Goal: Information Seeking & Learning: Learn about a topic

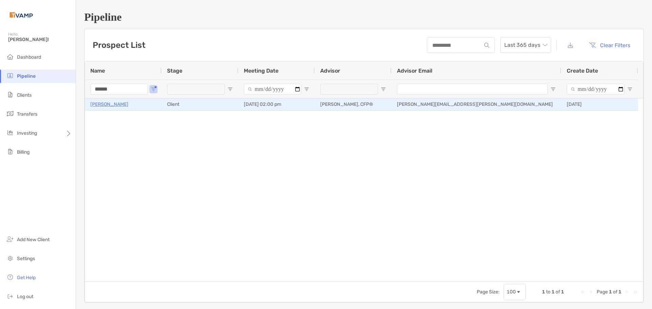
click at [109, 105] on p "[PERSON_NAME]" at bounding box center [109, 104] width 38 height 8
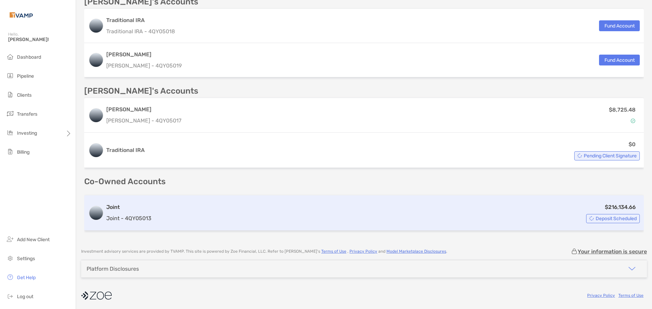
scroll to position [238, 0]
click at [260, 211] on div "$216,134.66 Deposit Scheduled" at bounding box center [396, 212] width 485 height 20
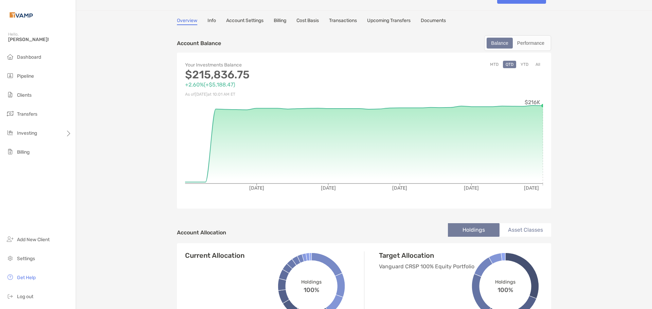
scroll to position [14, 0]
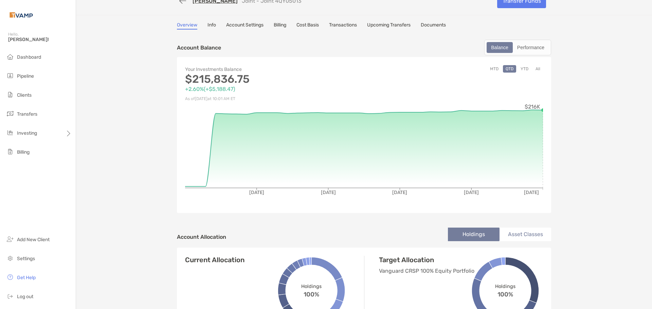
click at [308, 26] on link "Cost Basis" at bounding box center [307, 25] width 22 height 7
click at [356, 23] on link "Transactions" at bounding box center [343, 25] width 28 height 7
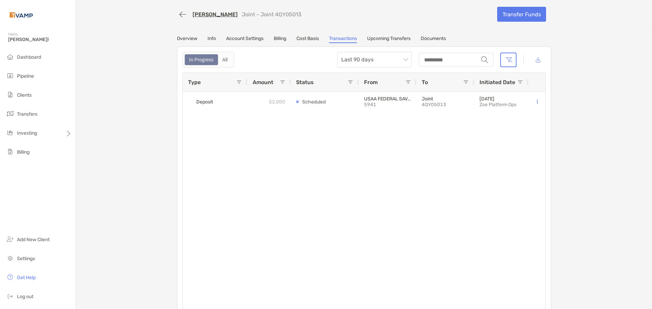
click at [381, 37] on link "Upcoming Transfers" at bounding box center [388, 39] width 43 height 7
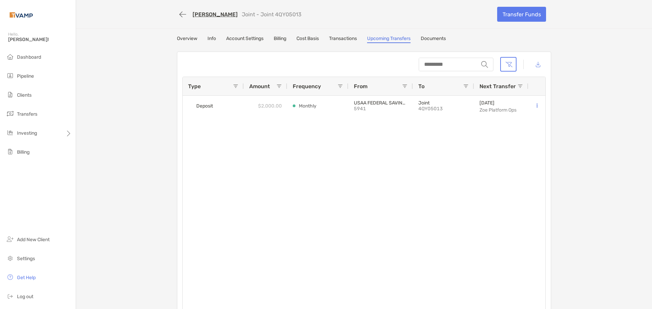
click at [191, 39] on link "Overview" at bounding box center [187, 39] width 20 height 7
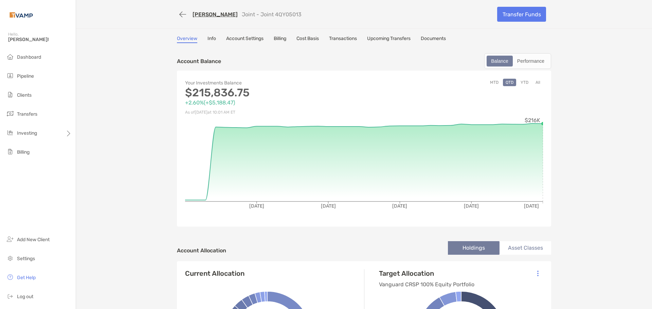
click at [211, 36] on link "Info" at bounding box center [211, 39] width 8 height 7
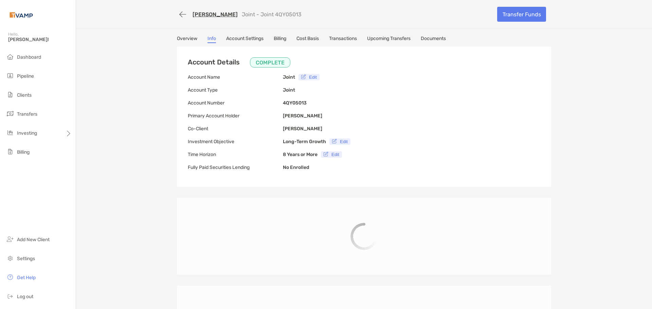
type input "**********"
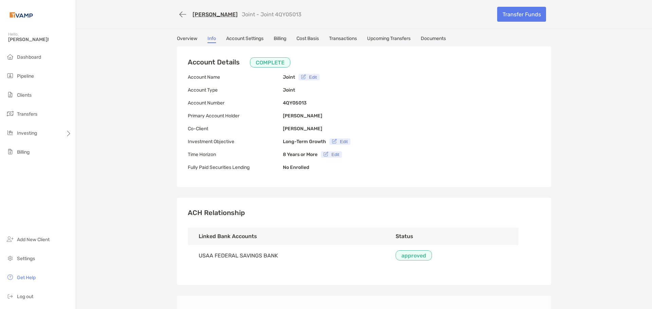
type input "**********"
click at [177, 36] on link "Overview" at bounding box center [187, 39] width 20 height 7
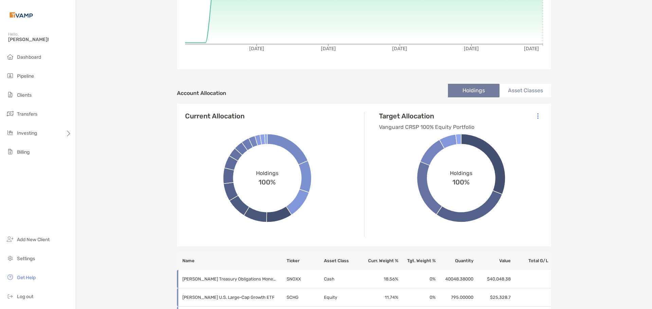
scroll to position [170, 0]
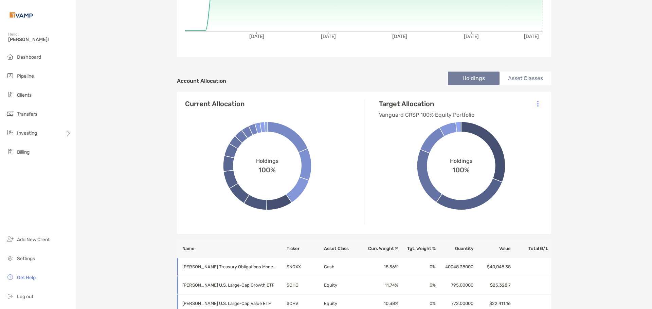
click at [527, 75] on li "Asset Classes" at bounding box center [525, 79] width 52 height 14
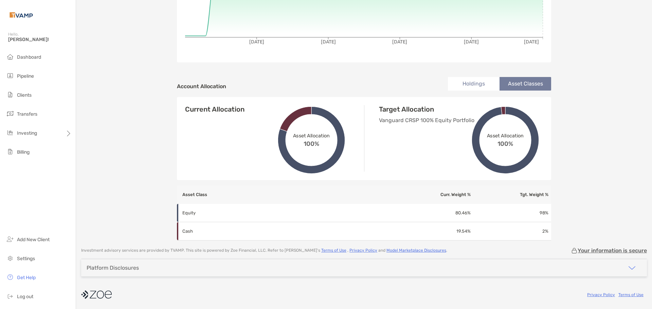
scroll to position [164, 0]
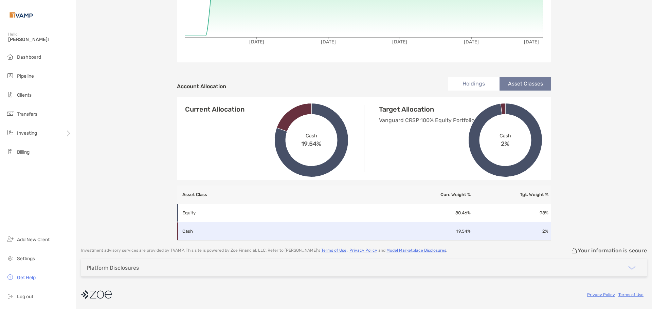
click at [403, 234] on td "19.54 %" at bounding box center [432, 231] width 75 height 18
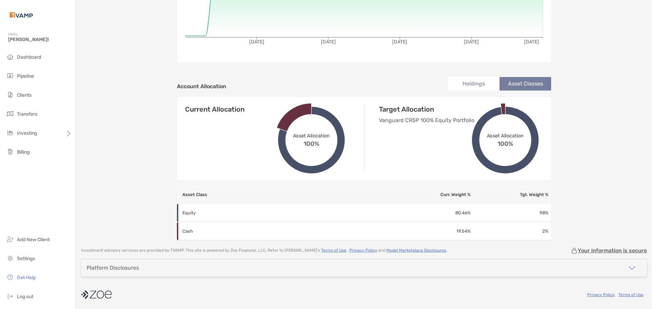
click at [477, 82] on li "Holdings" at bounding box center [474, 84] width 52 height 14
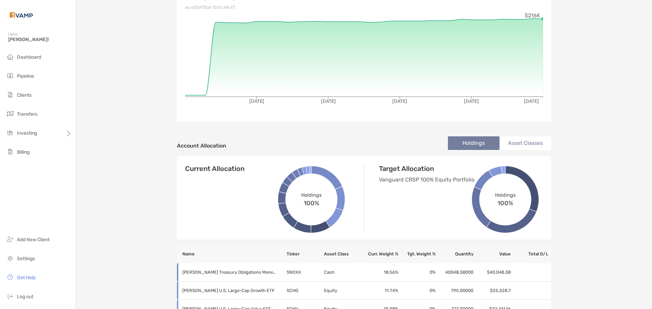
scroll to position [102, 0]
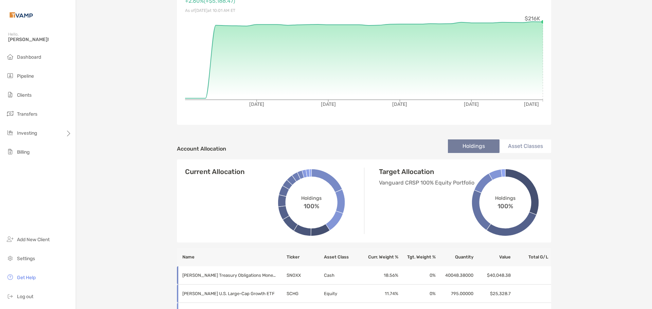
click at [538, 143] on li "Asset Classes" at bounding box center [525, 147] width 52 height 14
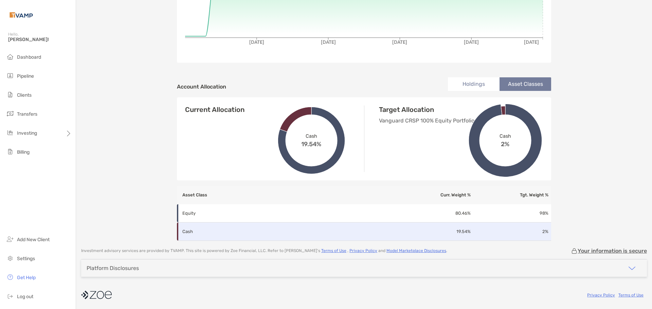
scroll to position [164, 0]
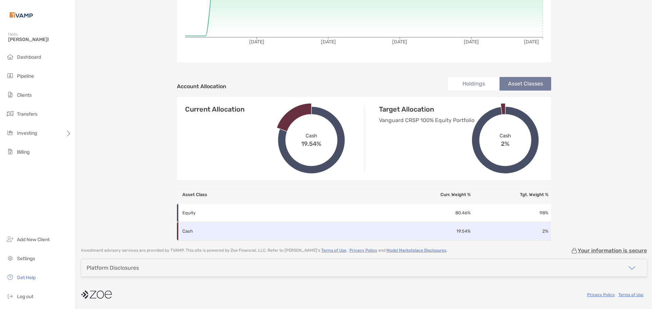
click at [253, 234] on p "Cash" at bounding box center [229, 231] width 95 height 8
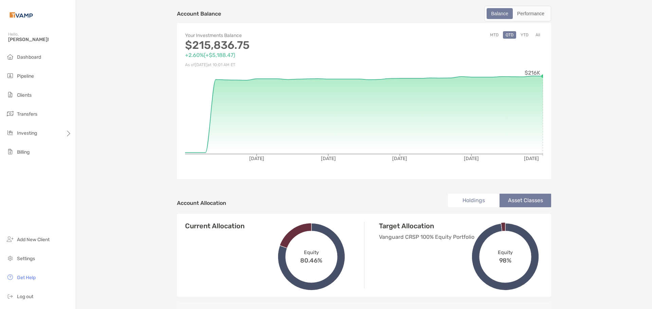
scroll to position [29, 0]
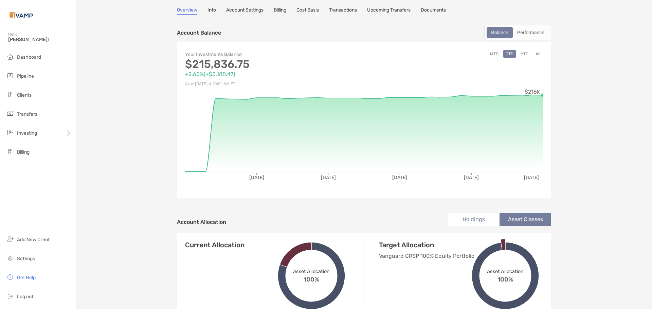
click at [475, 218] on li "Holdings" at bounding box center [474, 220] width 52 height 14
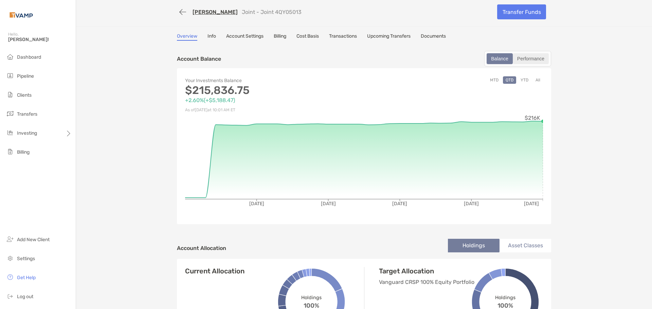
scroll to position [0, 0]
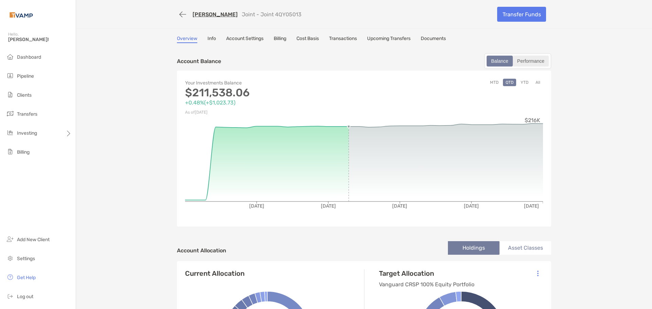
click at [522, 59] on div "Performance" at bounding box center [530, 61] width 35 height 10
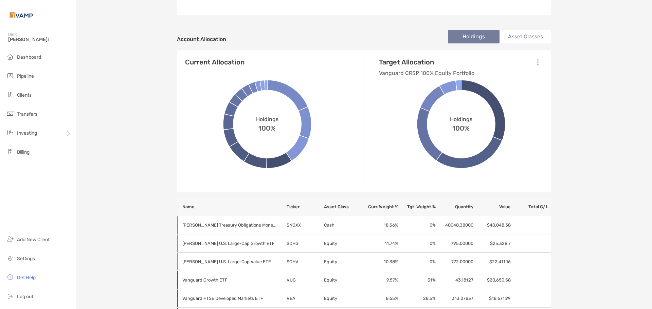
scroll to position [204, 0]
